Goal: Task Accomplishment & Management: Use online tool/utility

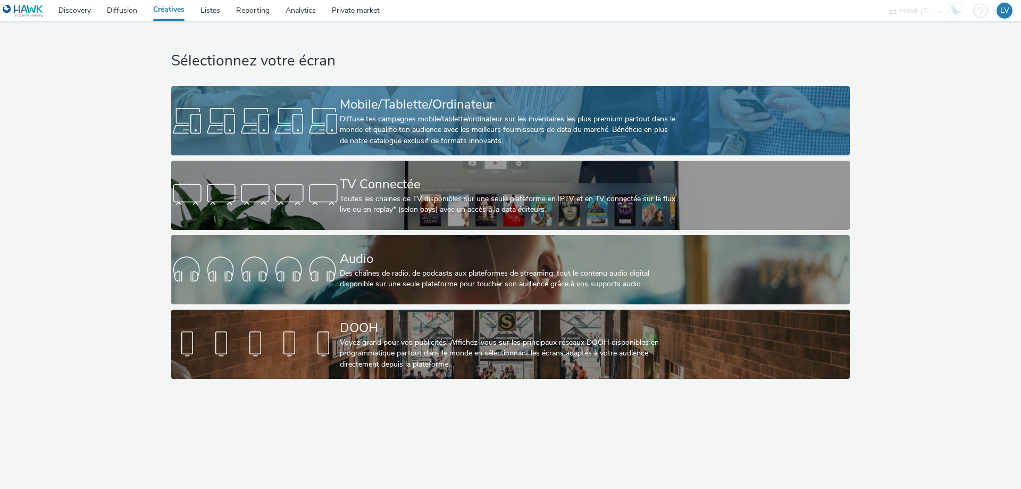
click at [369, 94] on div "Mobile/Tablette/Ordinateur Diffuse tes campagnes mobile/tablette/ordinateur sur…" at bounding box center [508, 120] width 337 height 69
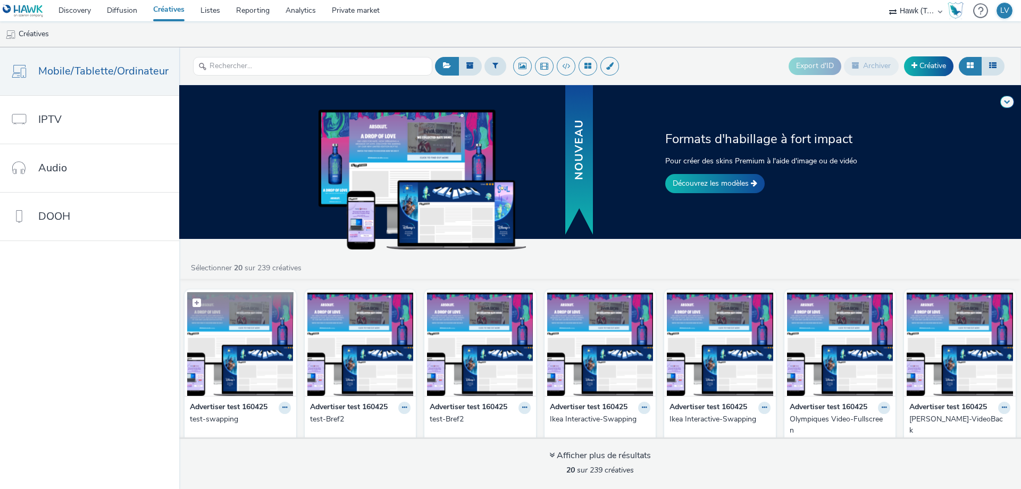
click at [240, 363] on img at bounding box center [240, 344] width 106 height 104
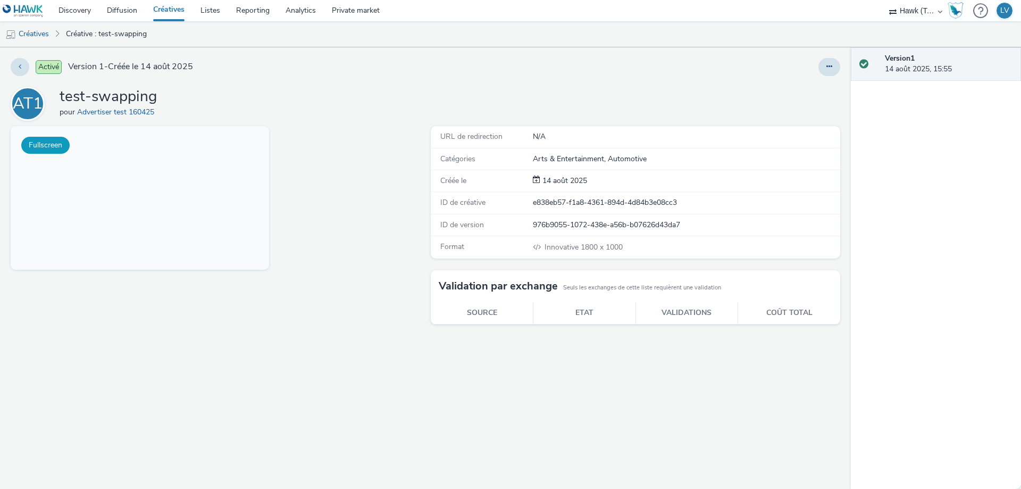
click at [39, 148] on button "Fullscreen" at bounding box center [45, 145] width 48 height 17
click at [121, 109] on link "Advertiser test 160425" at bounding box center [117, 112] width 81 height 10
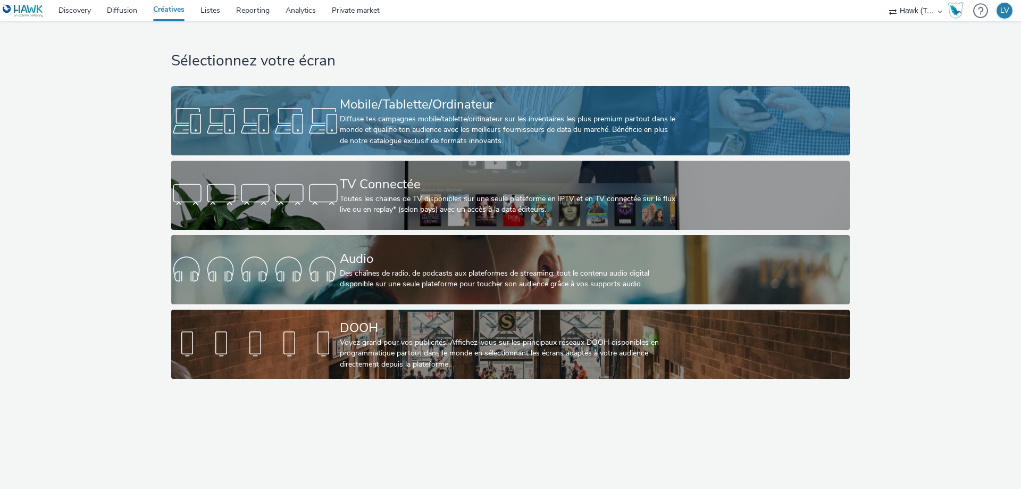
click at [372, 106] on div "Mobile/Tablette/Ordinateur" at bounding box center [508, 104] width 337 height 19
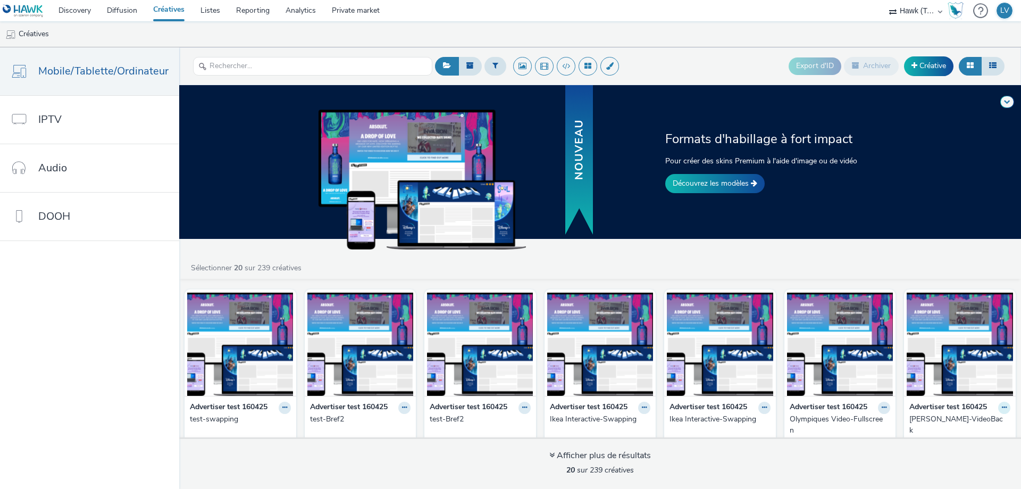
click at [291, 409] on button at bounding box center [285, 408] width 12 height 12
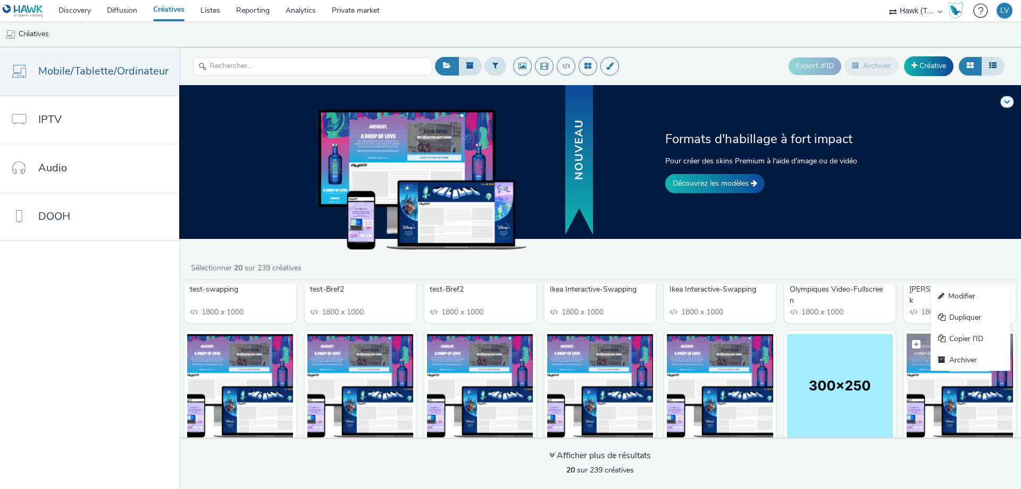
scroll to position [106, 0]
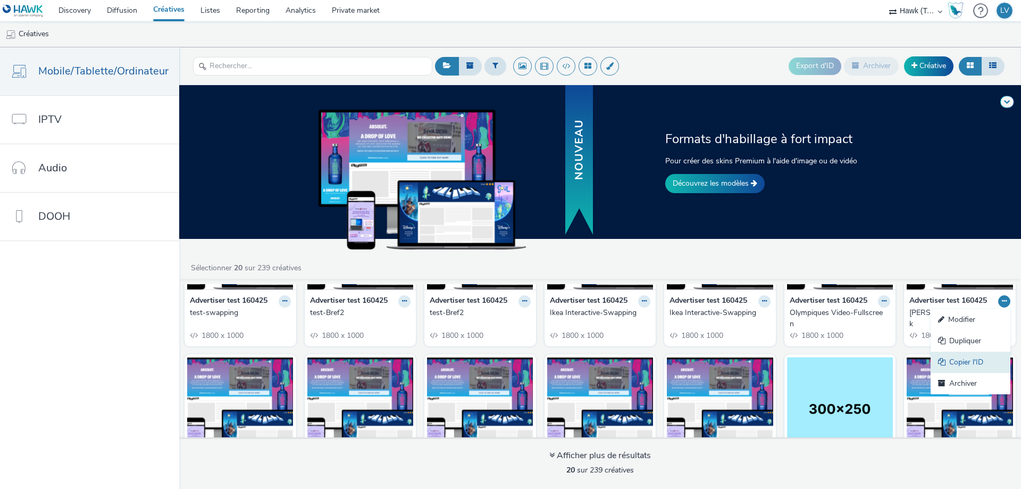
click at [967, 356] on link "Copier l'ID" at bounding box center [971, 362] width 80 height 21
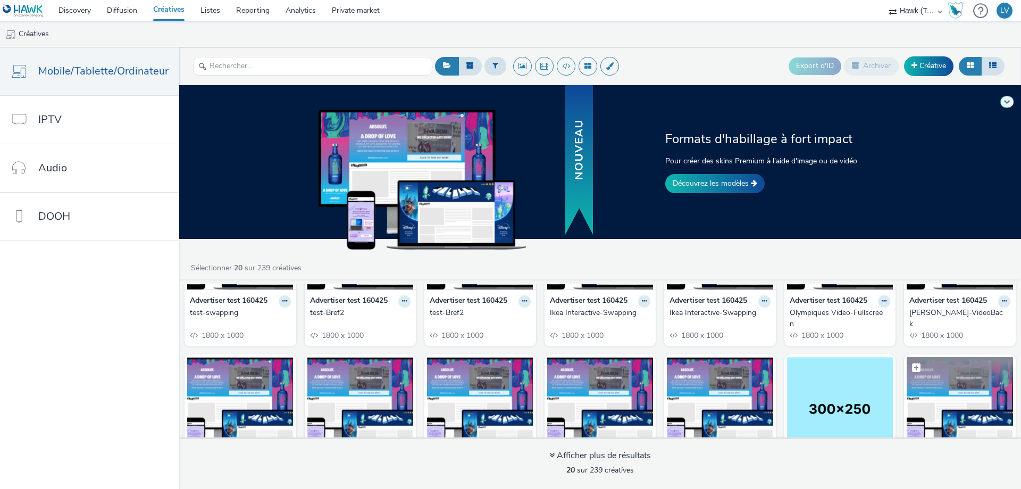
scroll to position [53, 0]
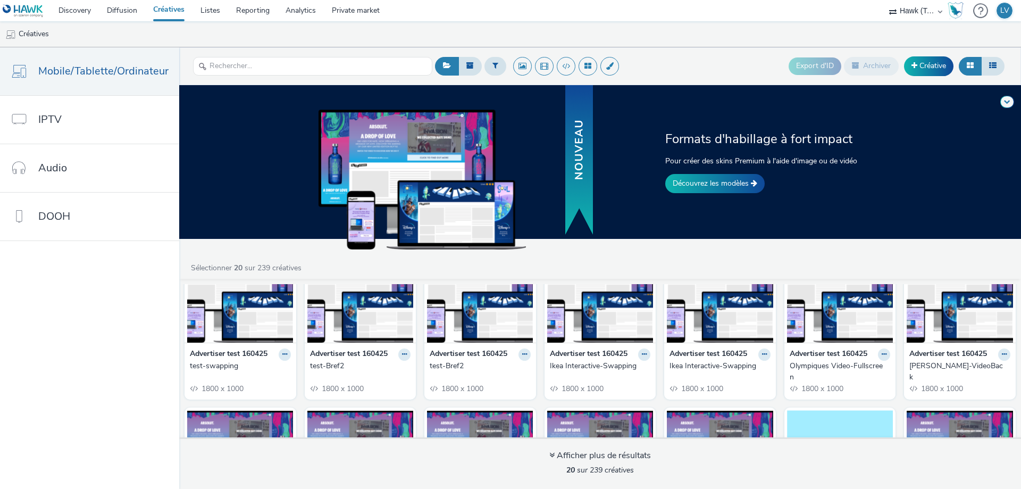
click at [960, 365] on div "[PERSON_NAME]-VideoBack" at bounding box center [958, 372] width 97 height 22
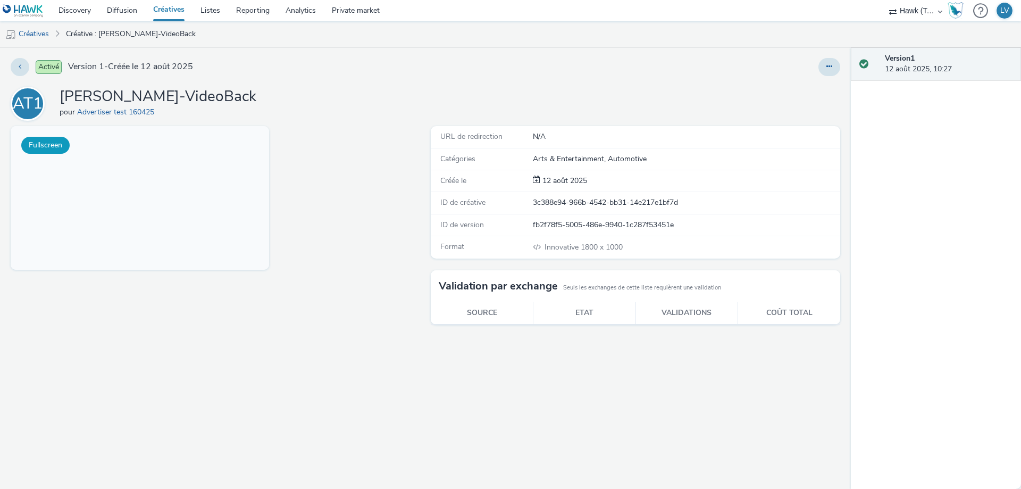
click at [45, 139] on button "Fullscreen" at bounding box center [45, 145] width 48 height 17
click at [832, 65] on button at bounding box center [830, 67] width 22 height 18
click at [781, 85] on link "Modifier" at bounding box center [801, 88] width 80 height 21
click at [180, 11] on link "Créatives" at bounding box center [168, 10] width 47 height 21
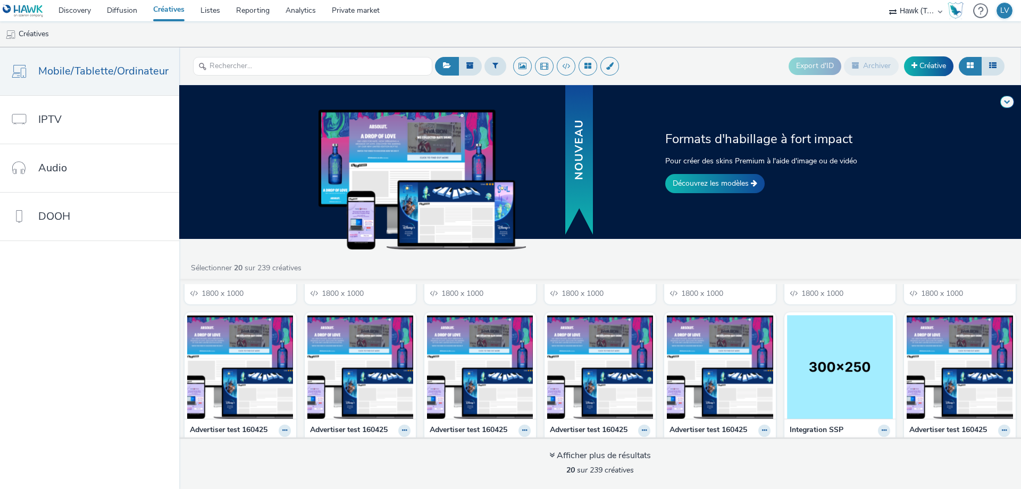
scroll to position [213, 0]
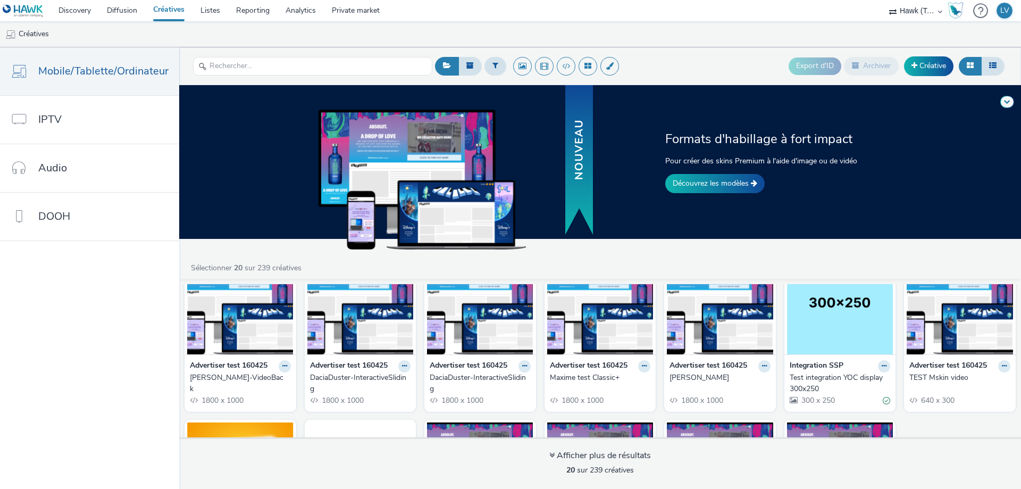
click at [480, 331] on img at bounding box center [480, 303] width 106 height 104
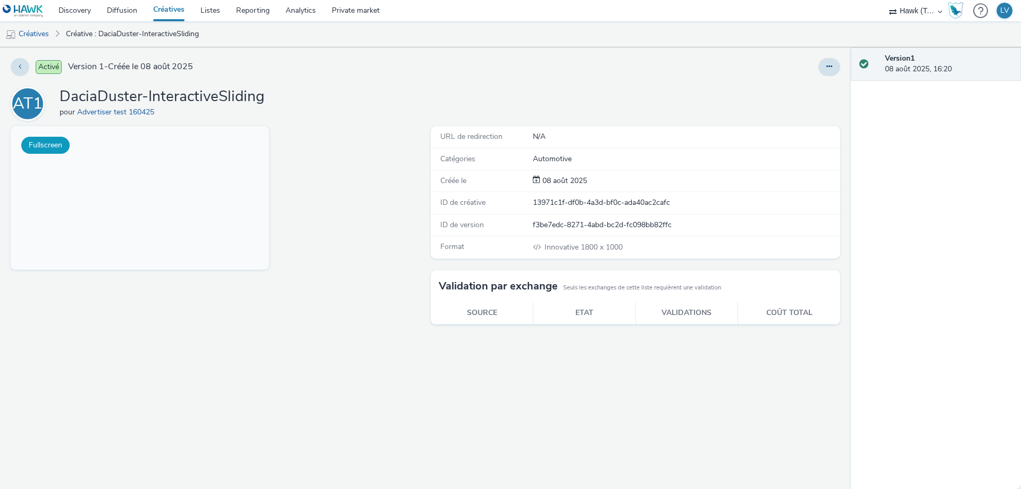
click at [56, 152] on button "Fullscreen" at bounding box center [45, 145] width 48 height 17
click at [166, 5] on link "Créatives" at bounding box center [168, 10] width 47 height 21
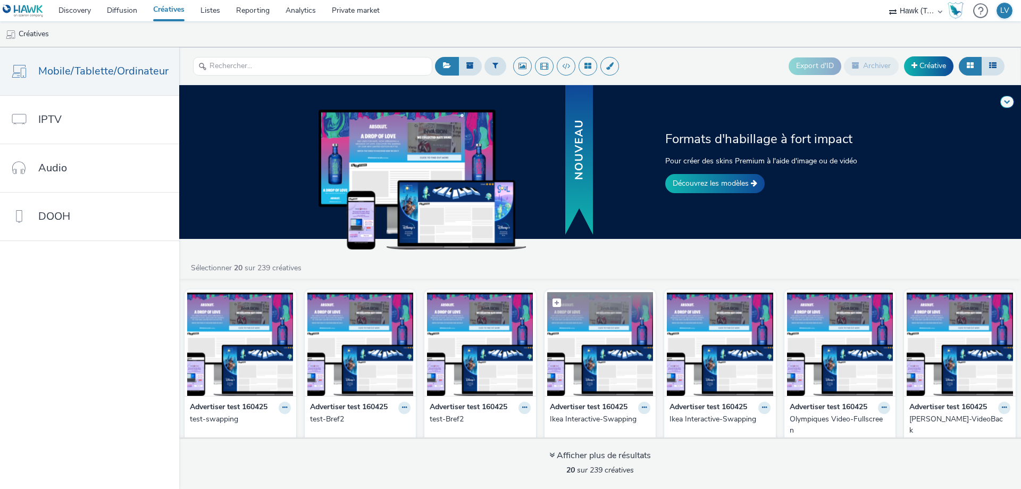
click at [599, 356] on img at bounding box center [600, 344] width 106 height 104
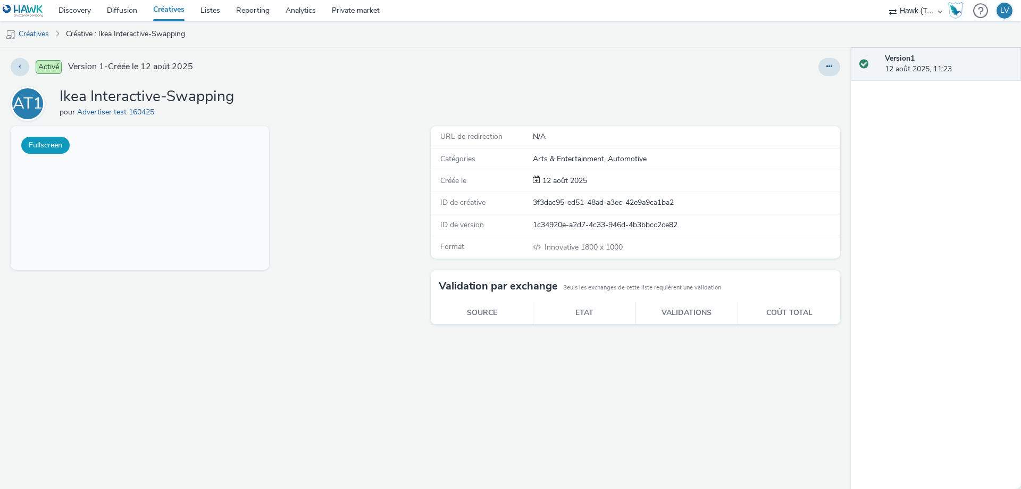
click at [39, 144] on button "Fullscreen" at bounding box center [45, 145] width 48 height 17
click at [822, 65] on button at bounding box center [830, 67] width 22 height 18
click at [803, 85] on link "Modifier" at bounding box center [801, 88] width 80 height 21
click at [160, 6] on link "Créatives" at bounding box center [168, 10] width 47 height 21
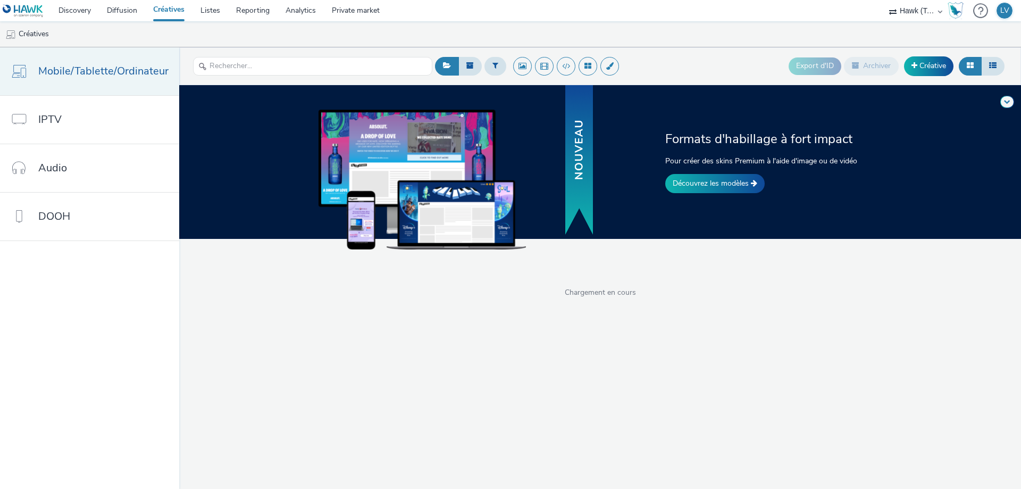
click at [115, 80] on link "Mobile/Tablette/Ordinateur" at bounding box center [89, 71] width 179 height 48
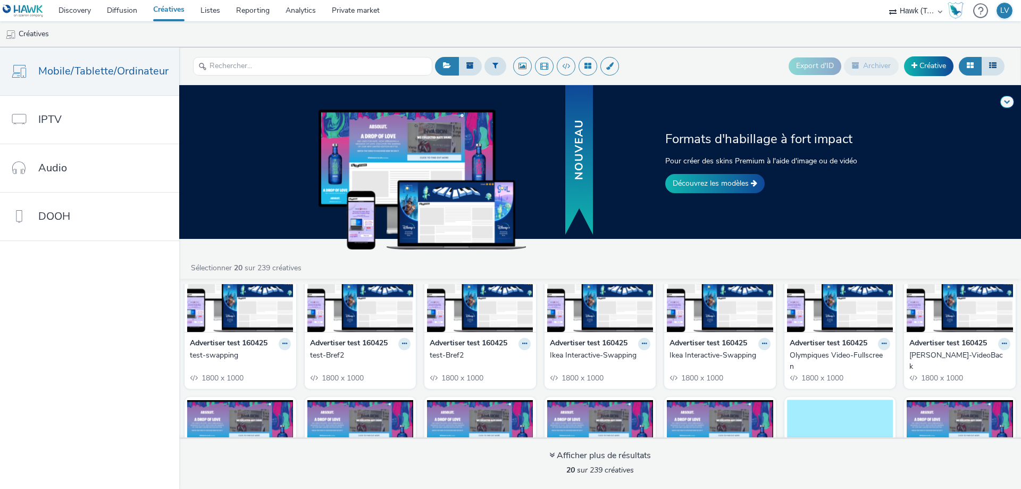
scroll to position [53, 0]
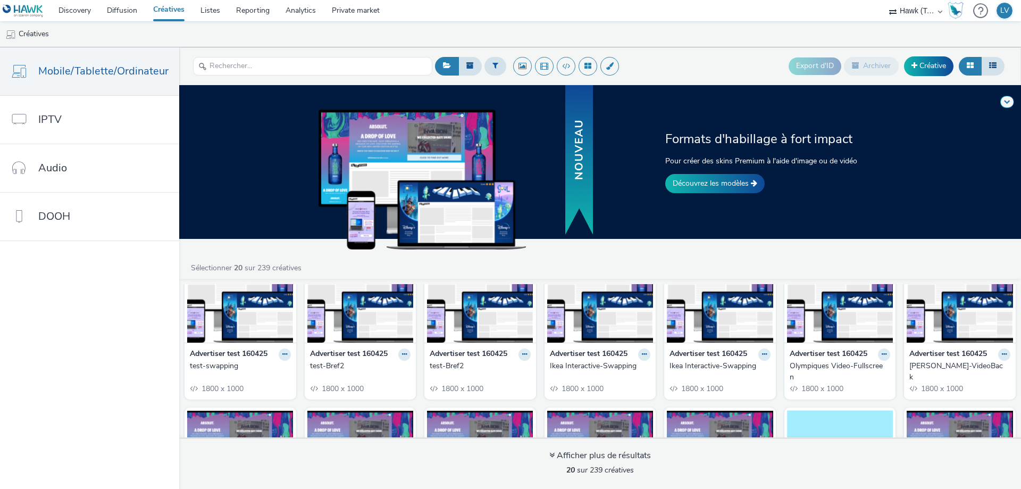
click at [954, 323] on img at bounding box center [960, 291] width 106 height 104
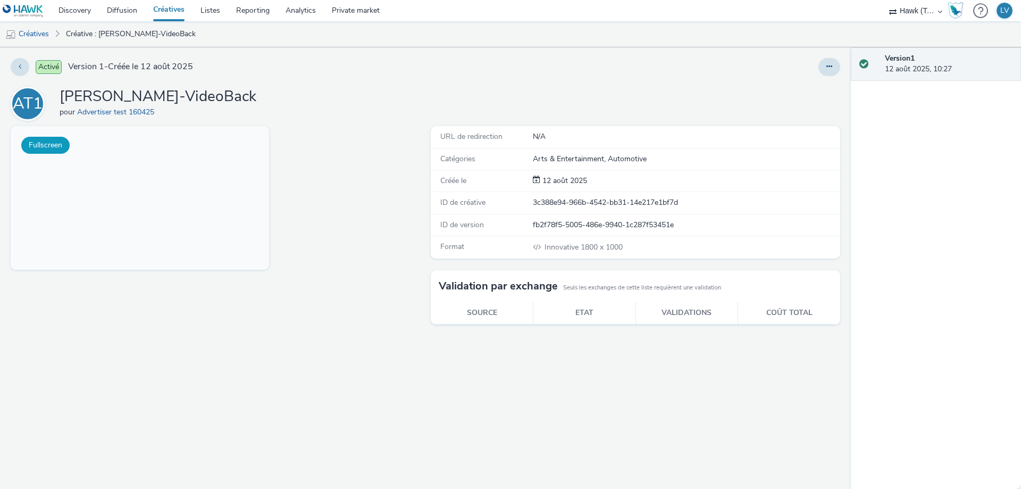
click at [60, 139] on button "Fullscreen" at bounding box center [45, 145] width 48 height 17
click at [821, 65] on button at bounding box center [830, 67] width 22 height 18
click at [791, 92] on link "Modifier" at bounding box center [801, 88] width 80 height 21
